Goal: Task Accomplishment & Management: Manage account settings

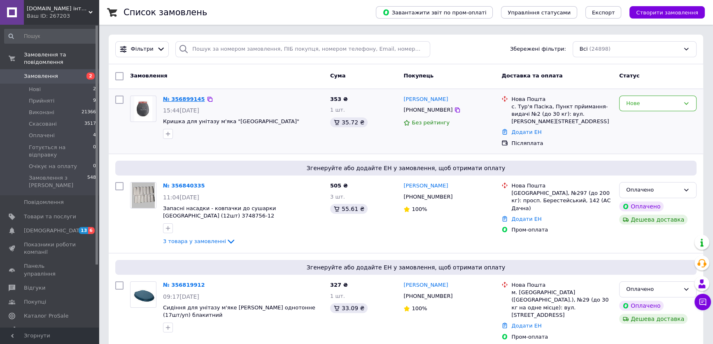
click at [172, 98] on link "№ 356899145" at bounding box center [184, 99] width 42 height 6
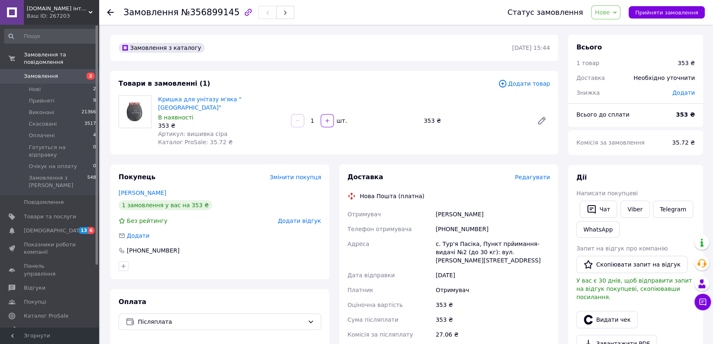
click at [109, 12] on icon at bounding box center [110, 12] width 7 height 7
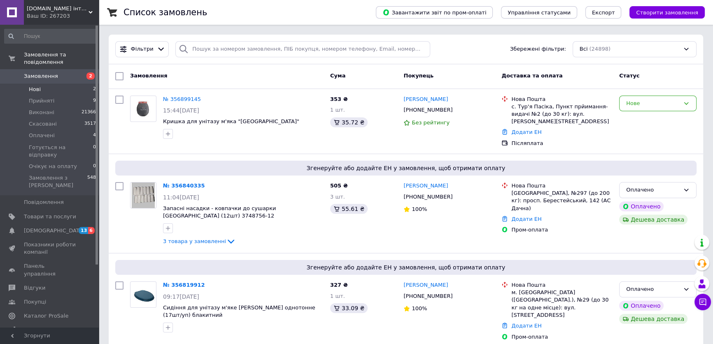
click at [37, 86] on span "Нові" at bounding box center [35, 89] width 12 height 7
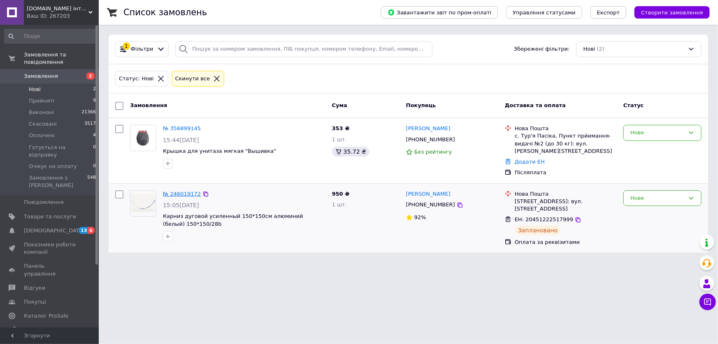
click at [174, 190] on link "№ 246019172" at bounding box center [182, 193] width 38 height 6
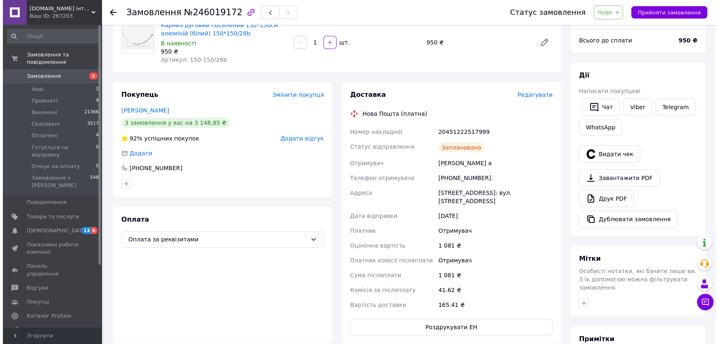
scroll to position [74, 0]
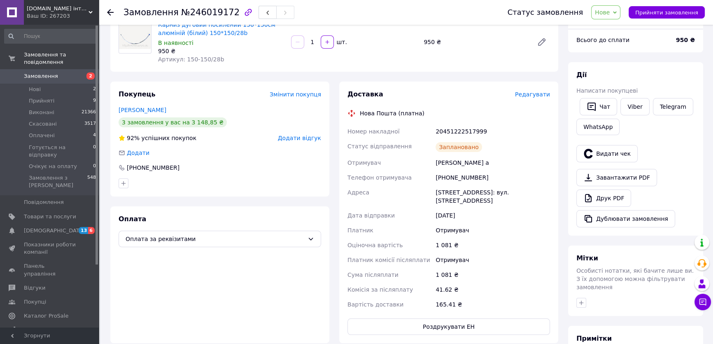
click at [531, 96] on span "Редагувати" at bounding box center [532, 94] width 35 height 7
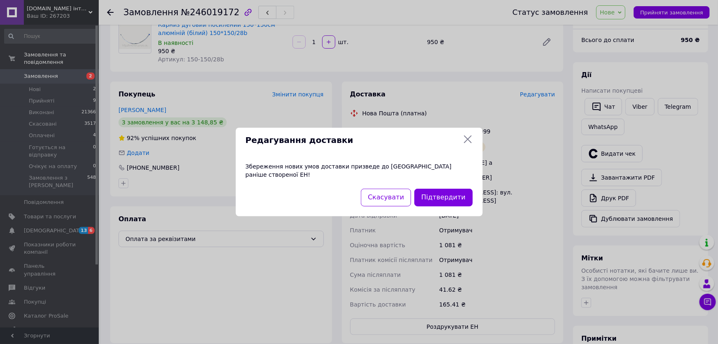
scroll to position [1996, 0]
click at [436, 198] on button "Підтвердити" at bounding box center [443, 197] width 58 height 18
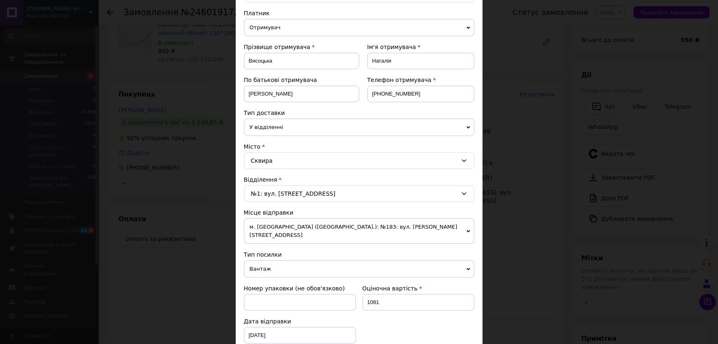
scroll to position [112, 0]
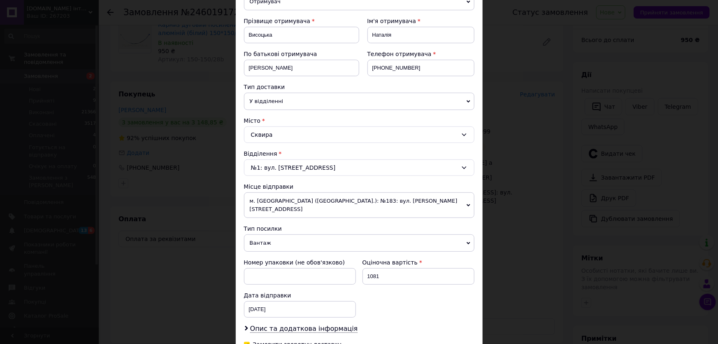
click at [277, 135] on div "Сквира" at bounding box center [359, 134] width 230 height 16
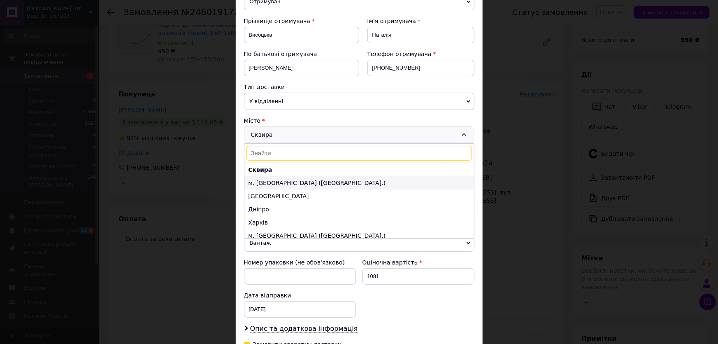
click at [267, 181] on li "м. [GEOGRAPHIC_DATA] ([GEOGRAPHIC_DATA].)" at bounding box center [359, 182] width 230 height 13
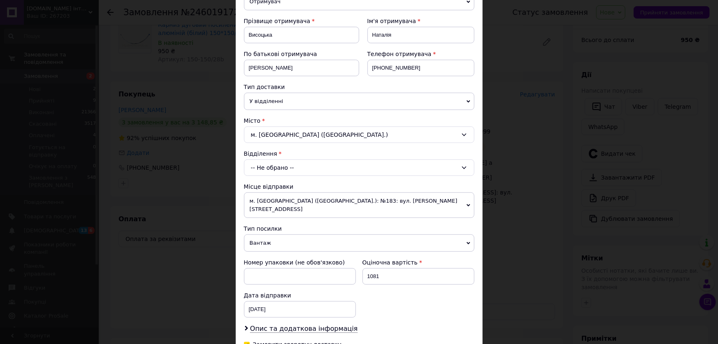
click at [267, 168] on div "-- Не обрано --" at bounding box center [359, 167] width 230 height 16
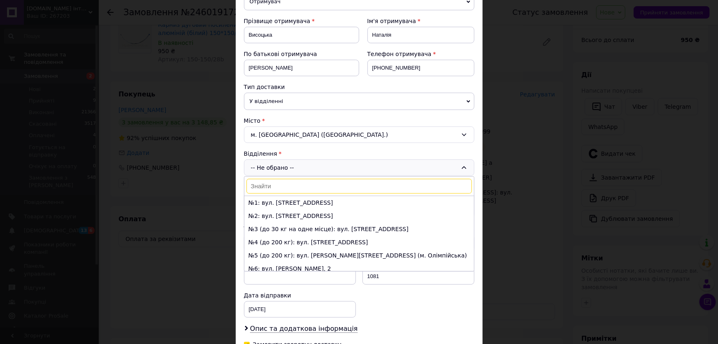
click at [265, 181] on input at bounding box center [358, 186] width 225 height 15
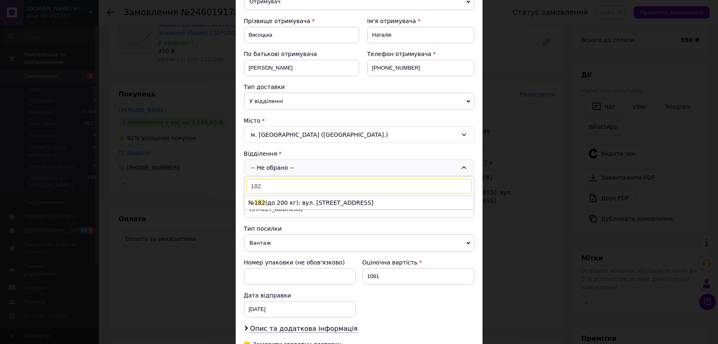
type input "182"
